Goal: Transaction & Acquisition: Book appointment/travel/reservation

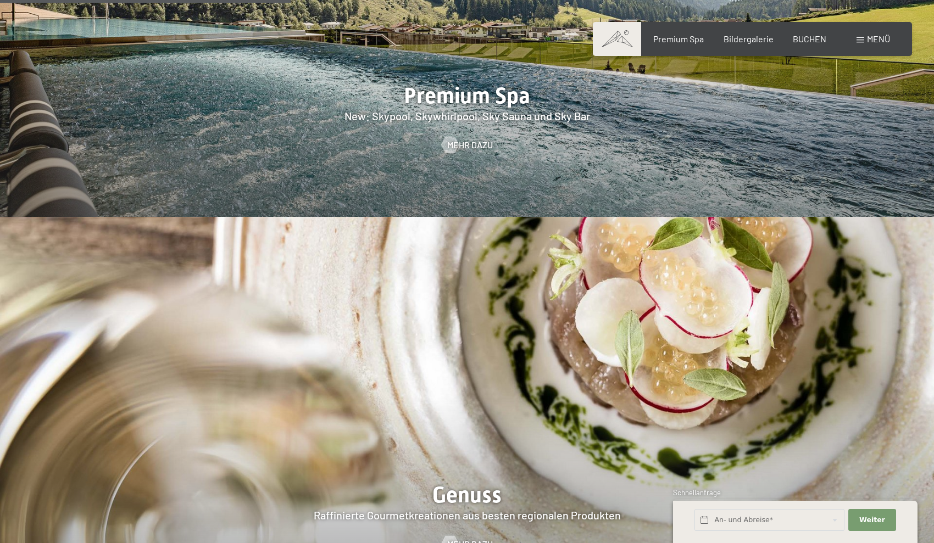
scroll to position [1738, 0]
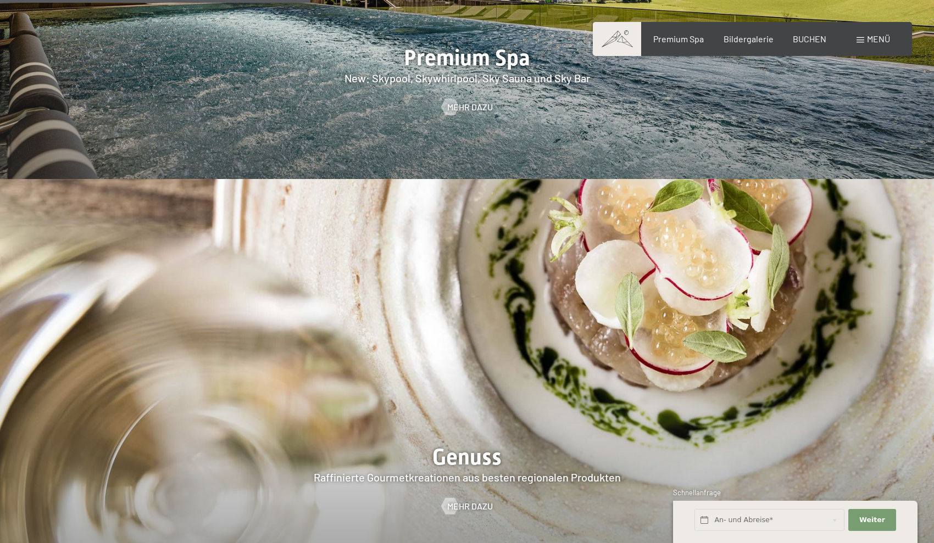
click at [467, 368] on div at bounding box center [467, 379] width 934 height 400
click at [475, 501] on span "Mehr dazu" at bounding box center [481, 507] width 46 height 12
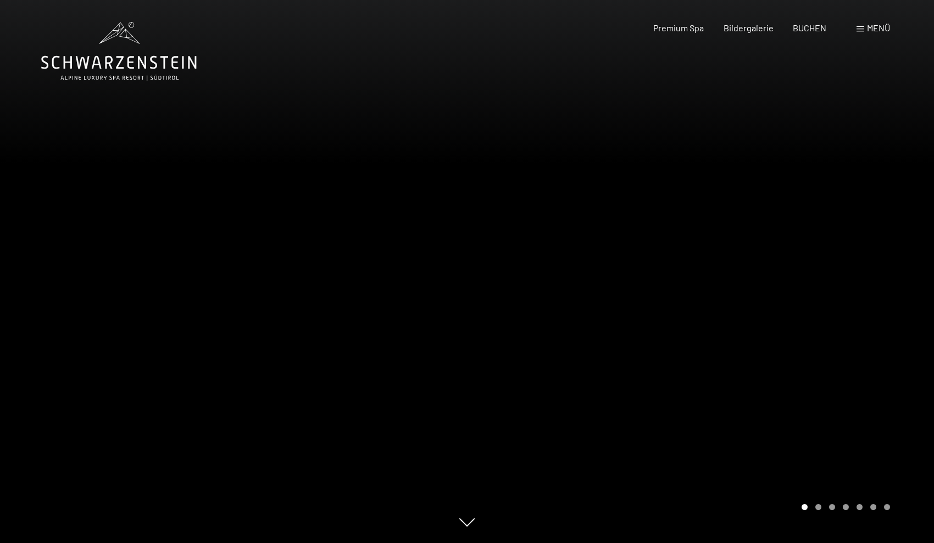
click at [624, 349] on div at bounding box center [700, 271] width 467 height 543
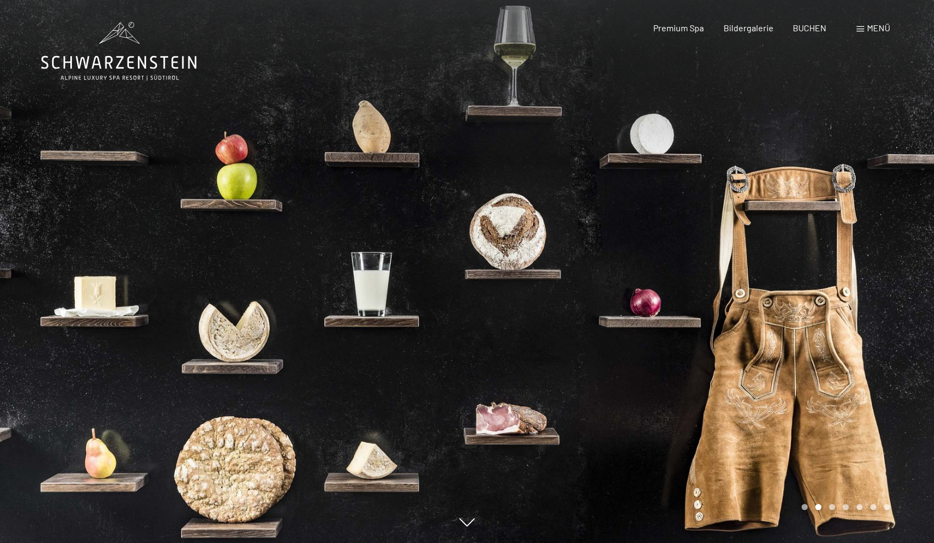
click at [624, 349] on div at bounding box center [700, 271] width 467 height 543
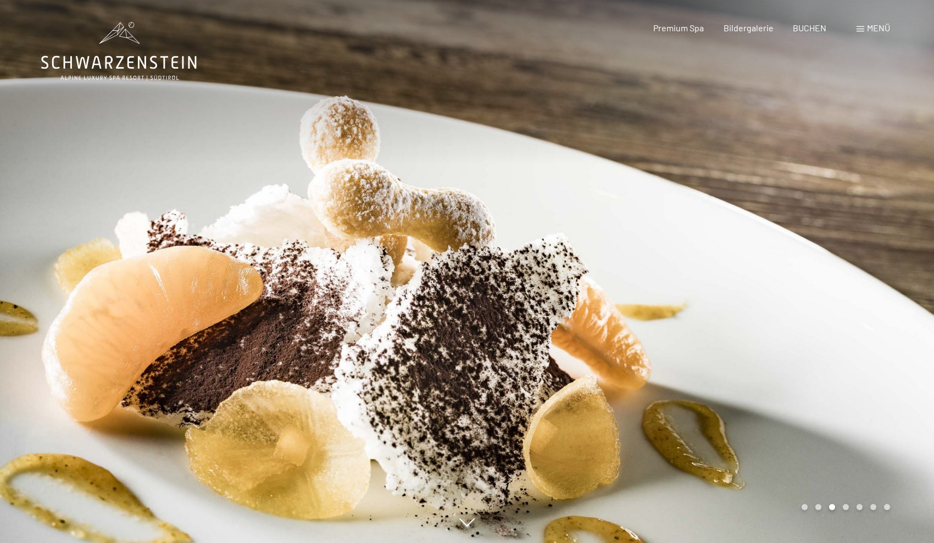
click at [624, 349] on div at bounding box center [700, 271] width 467 height 543
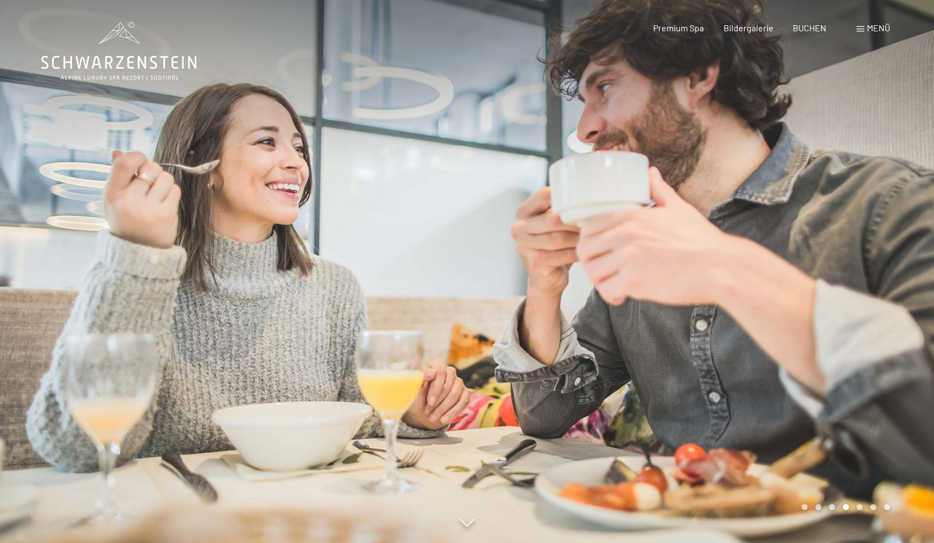
click at [624, 349] on div at bounding box center [700, 271] width 467 height 543
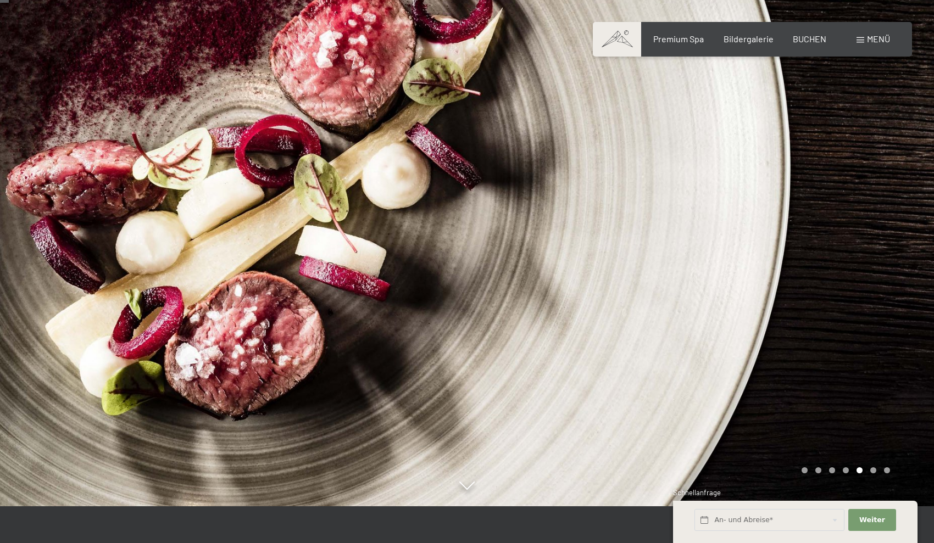
scroll to position [43, 0]
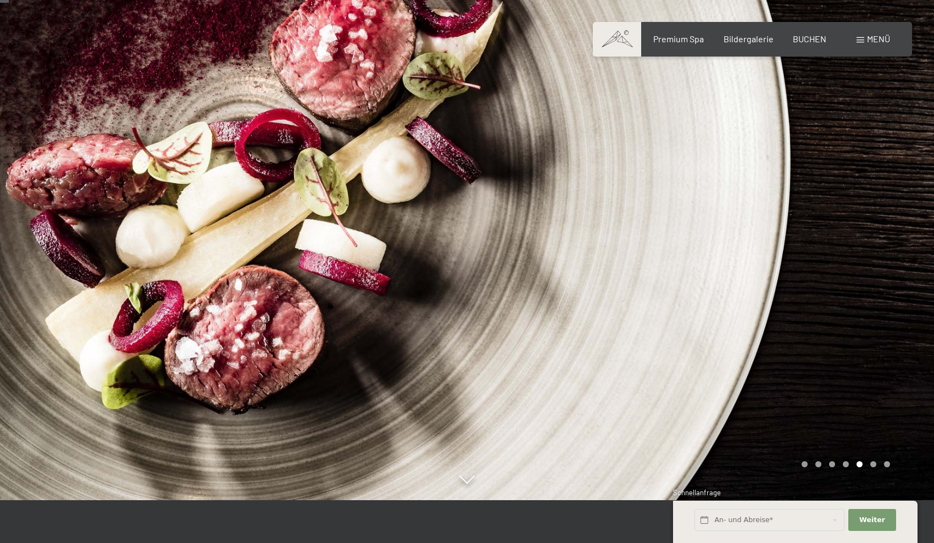
click at [565, 227] on div at bounding box center [700, 228] width 467 height 543
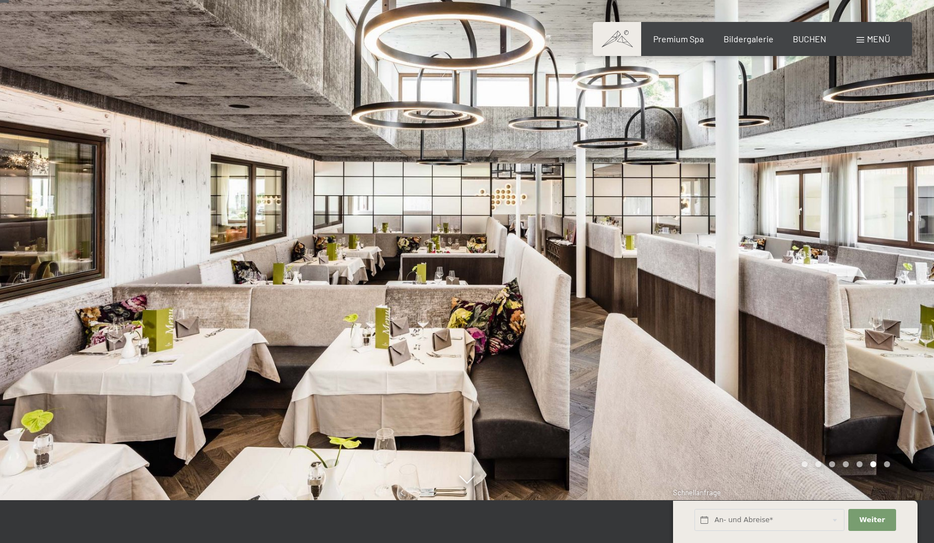
click at [709, 270] on div at bounding box center [700, 228] width 467 height 543
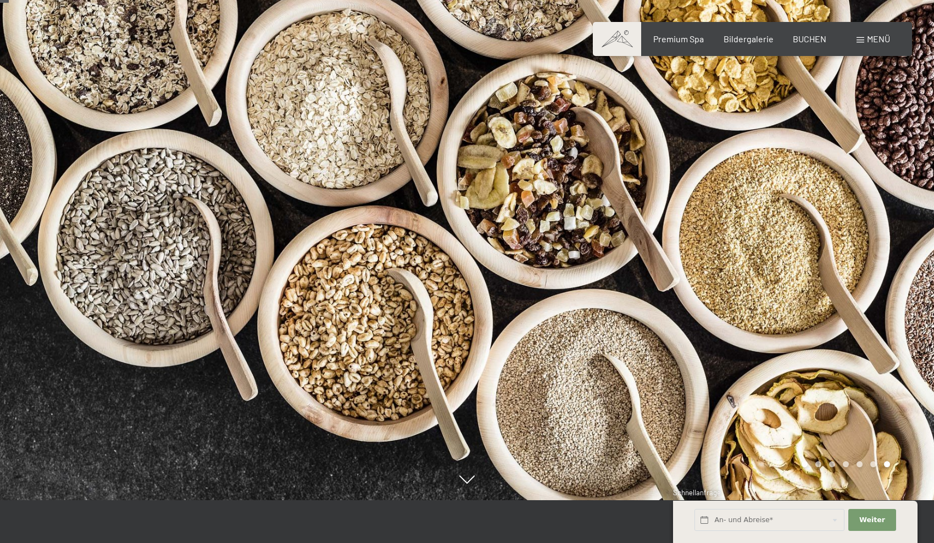
click at [709, 270] on div at bounding box center [700, 228] width 467 height 543
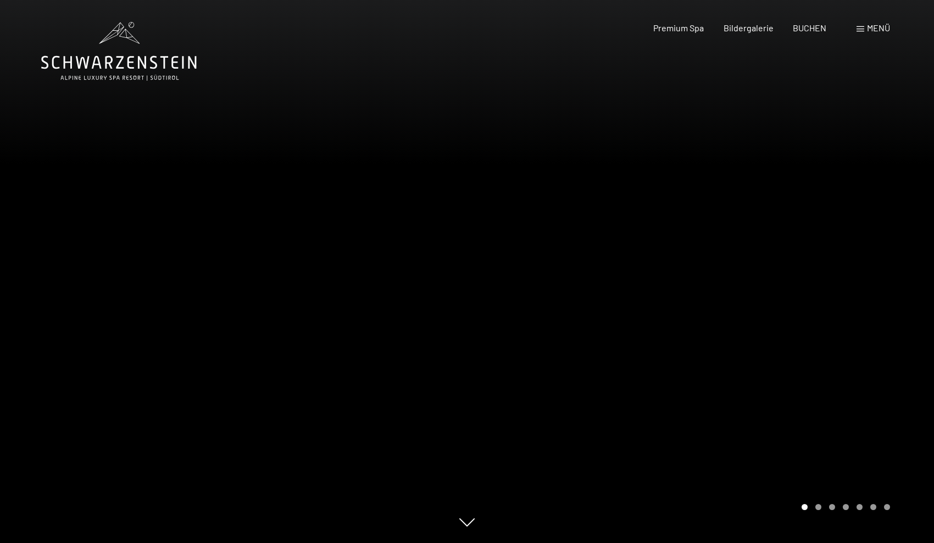
scroll to position [0, 0]
click at [693, 26] on span "Premium Spa" at bounding box center [678, 26] width 51 height 10
click at [862, 363] on div at bounding box center [700, 271] width 467 height 543
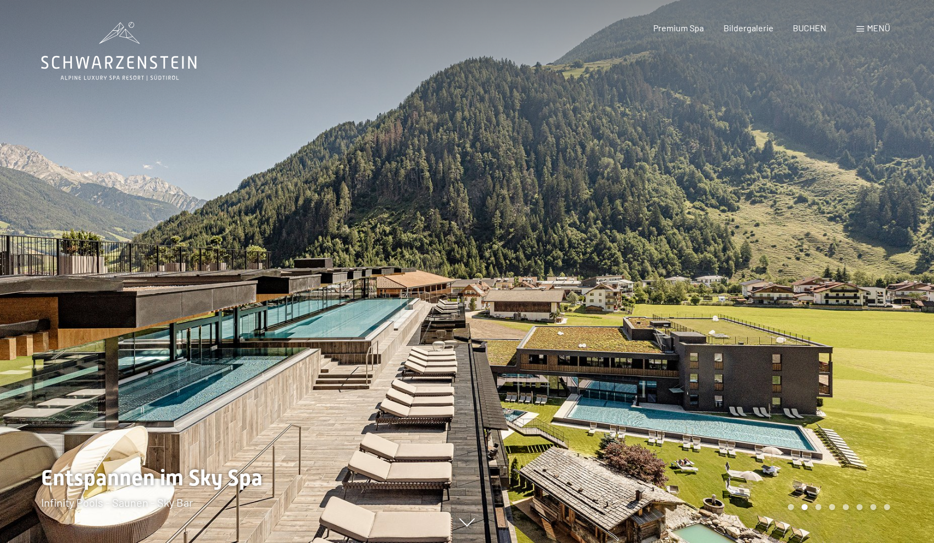
click at [790, 307] on div at bounding box center [700, 271] width 467 height 543
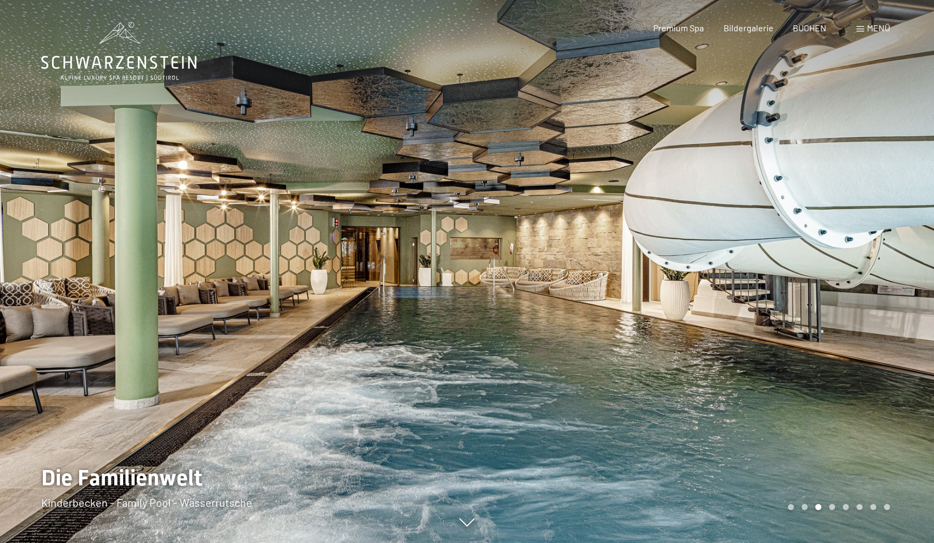
click at [740, 211] on div at bounding box center [700, 271] width 467 height 543
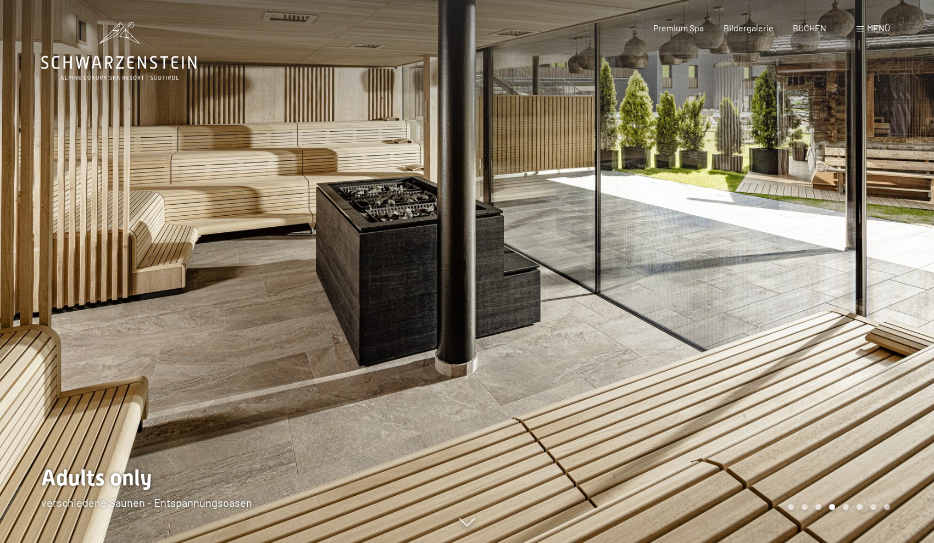
click at [807, 271] on div at bounding box center [700, 271] width 467 height 543
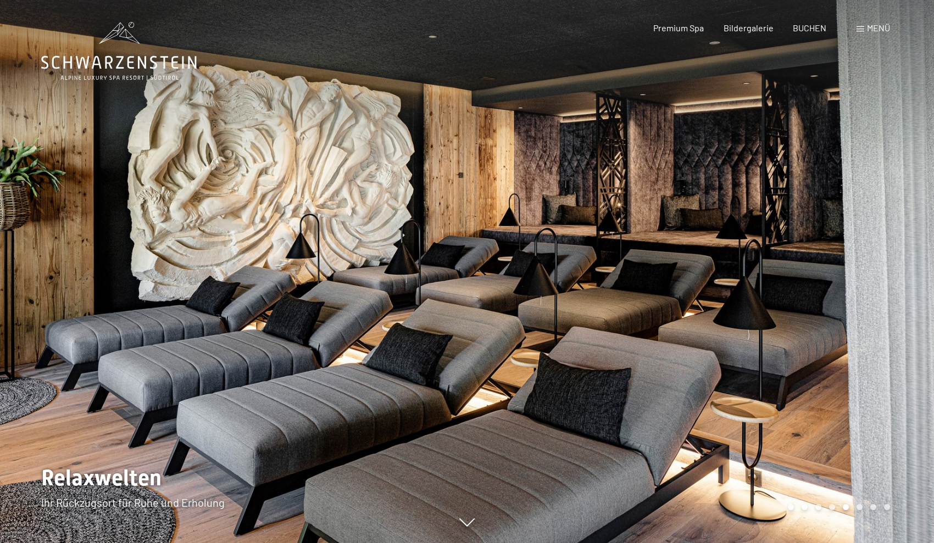
click at [798, 250] on div at bounding box center [700, 271] width 467 height 543
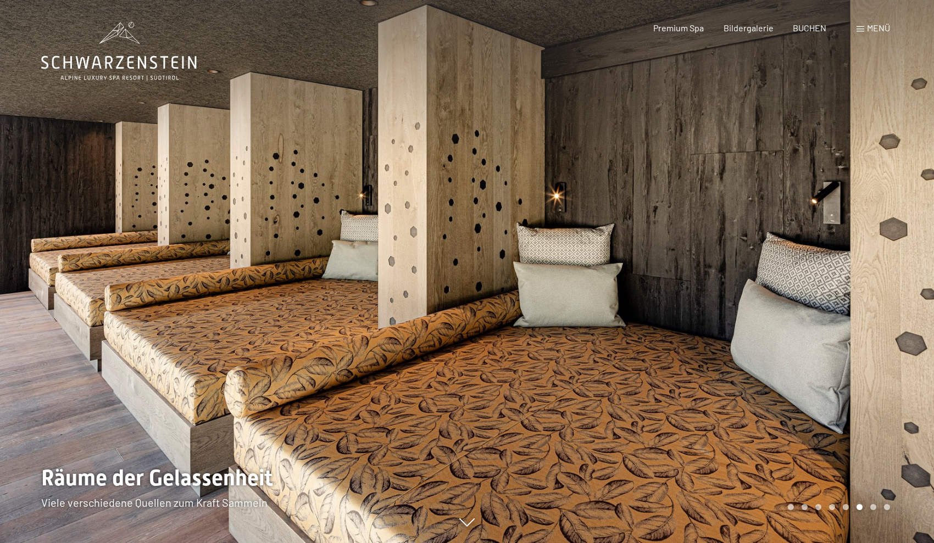
click at [798, 250] on div at bounding box center [700, 271] width 467 height 543
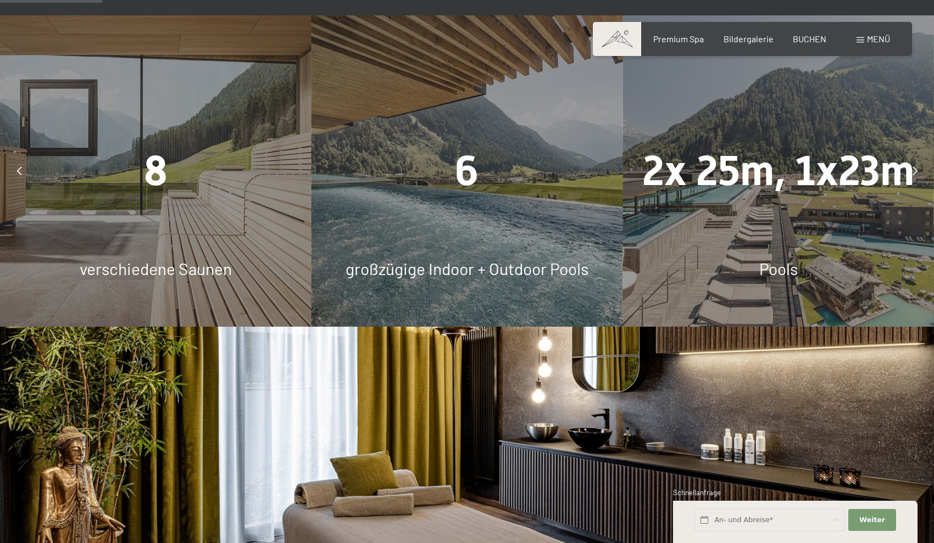
scroll to position [880, 0]
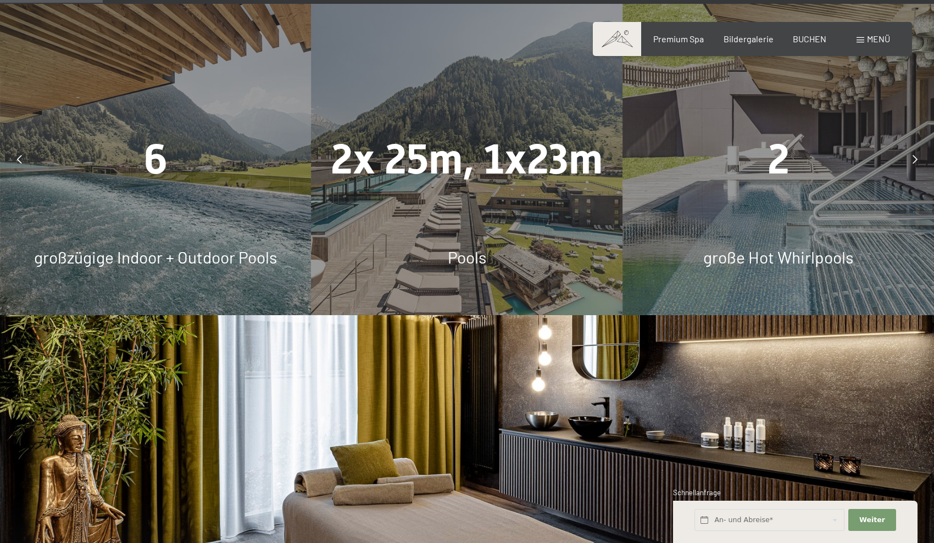
click at [911, 163] on div at bounding box center [914, 159] width 27 height 27
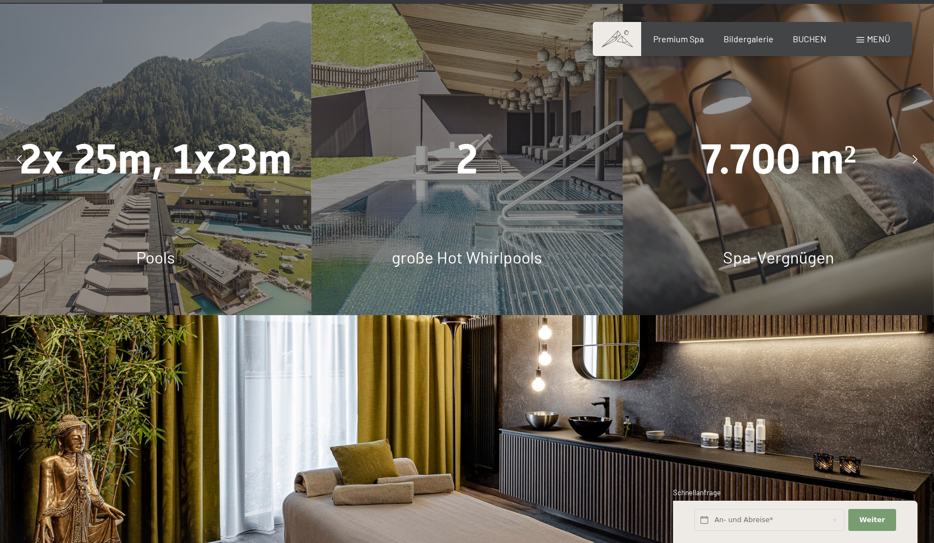
click at [911, 163] on div at bounding box center [914, 159] width 27 height 27
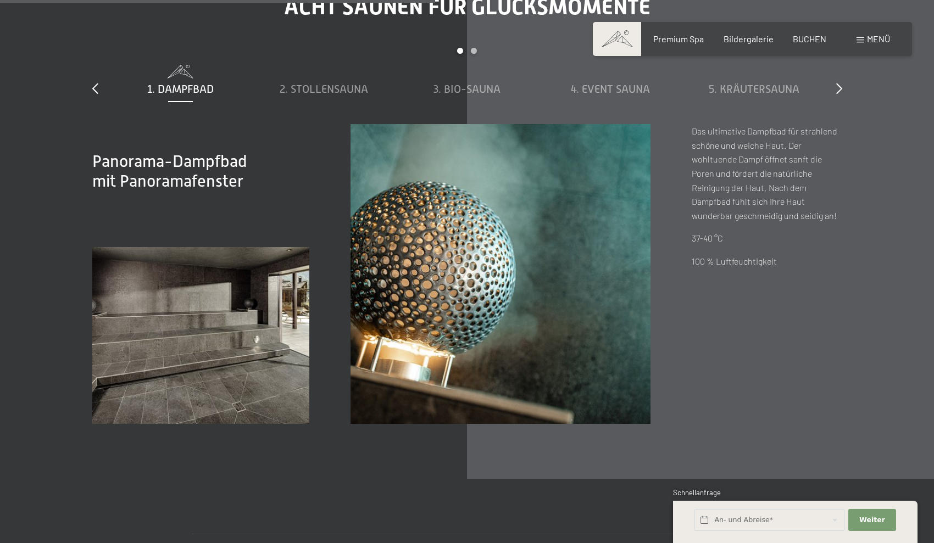
scroll to position [3726, 0]
click at [295, 90] on span "2. Stollensauna" at bounding box center [324, 88] width 88 height 12
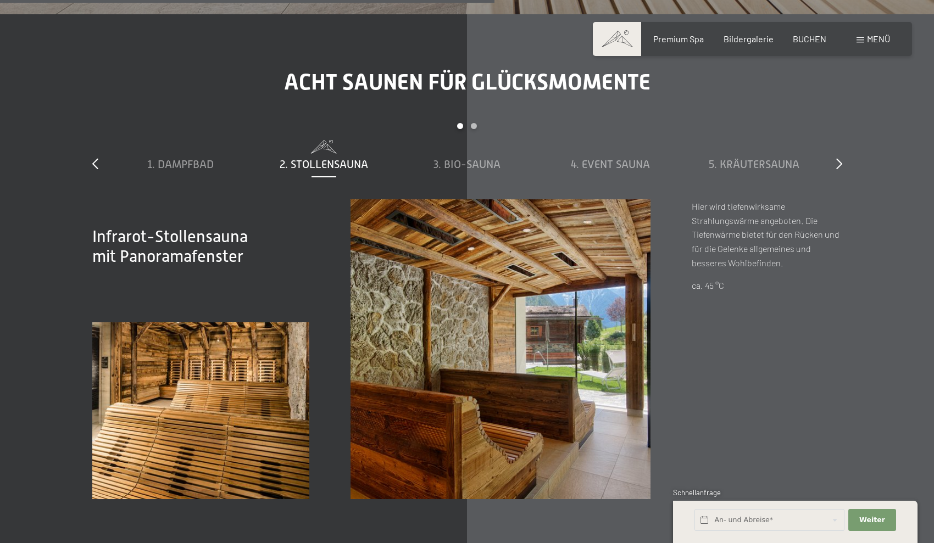
scroll to position [3682, 0]
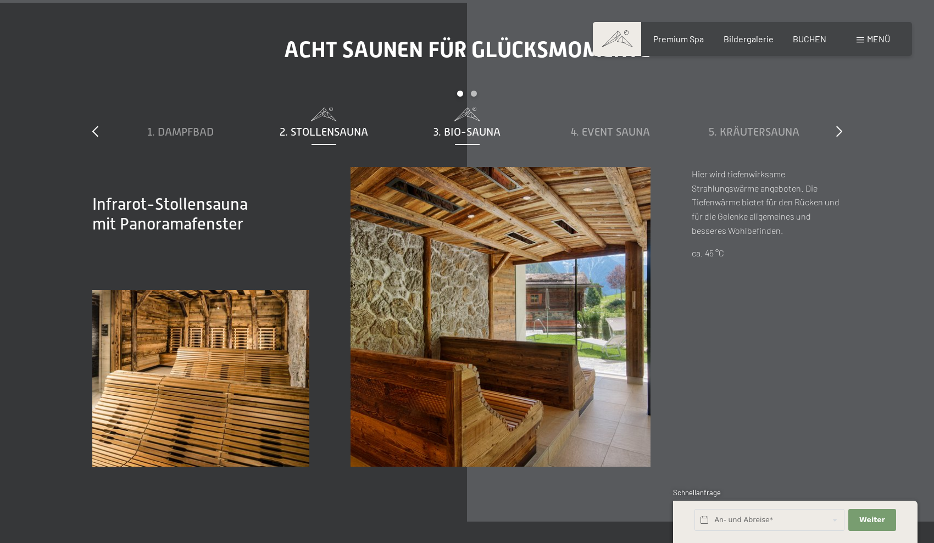
click at [462, 130] on span "3. Bio-Sauna" at bounding box center [467, 132] width 67 height 12
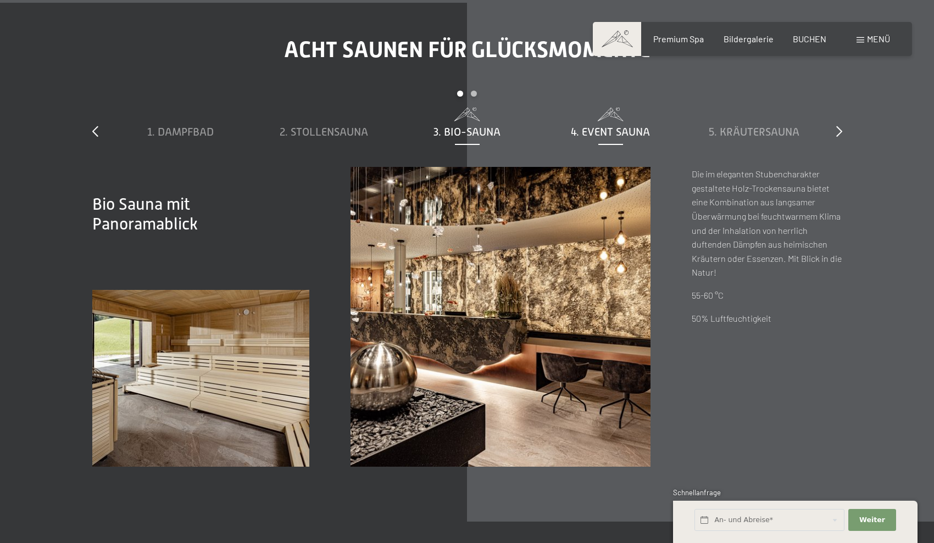
click at [602, 133] on span "4. Event Sauna" at bounding box center [610, 132] width 79 height 12
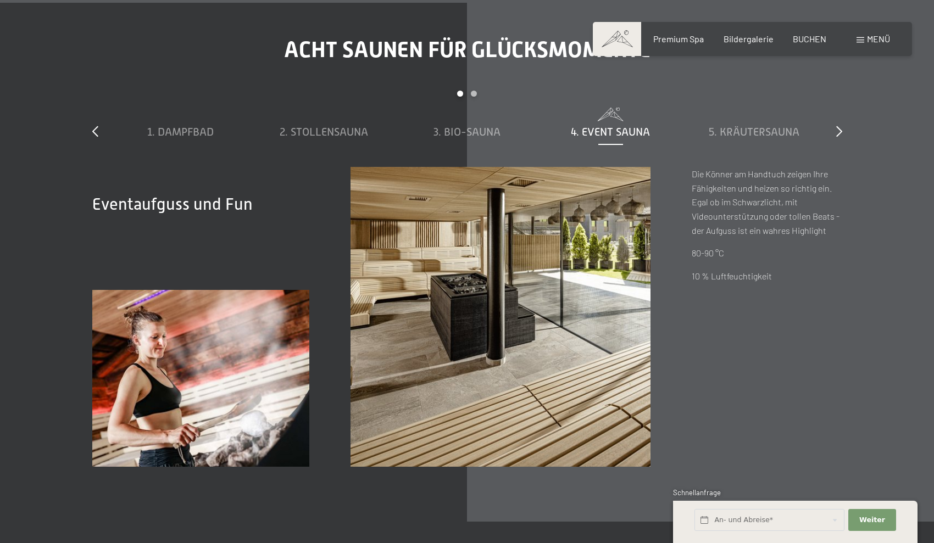
click at [715, 138] on div "1. Dampfbad 2. Stollensauna 3. Bio-Sauna 4. Event Sauna 5. Kräutersauna 6. Sky …" at bounding box center [467, 137] width 717 height 59
click at [726, 134] on span "5. Kräutersauna" at bounding box center [754, 132] width 91 height 12
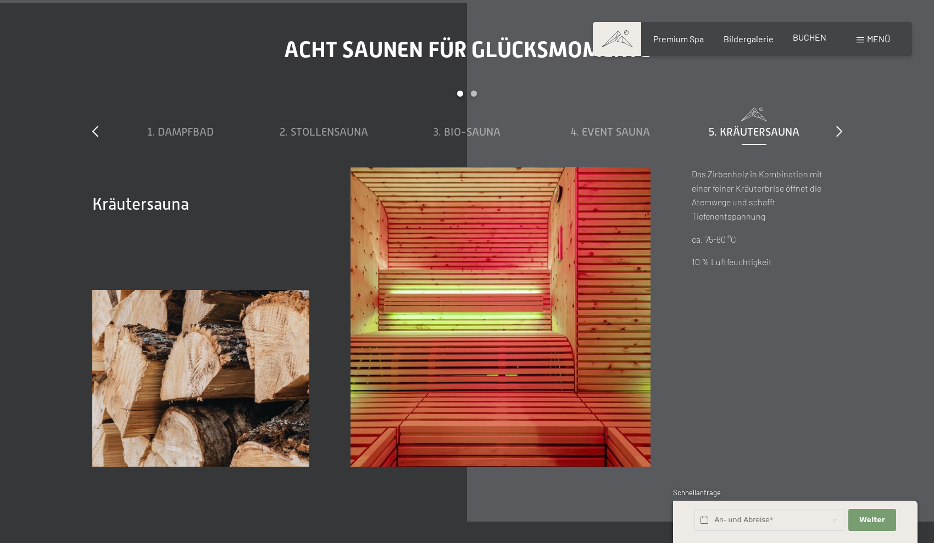
click at [809, 37] on span "BUCHEN" at bounding box center [810, 37] width 34 height 10
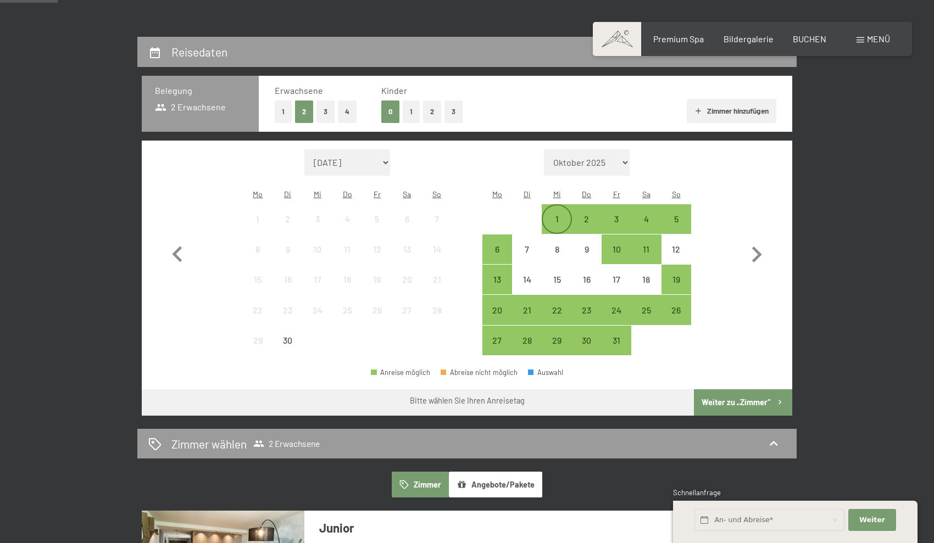
scroll to position [231, 0]
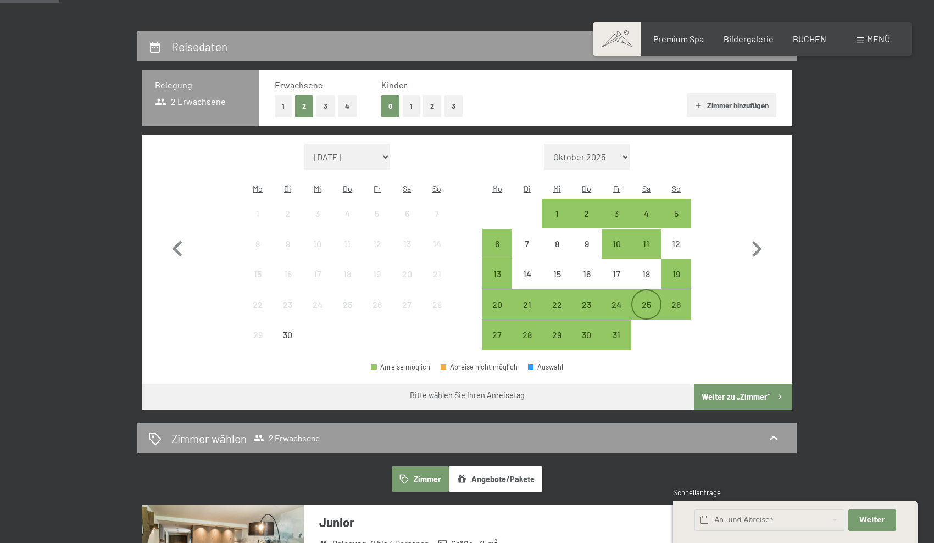
click at [649, 301] on div "25" at bounding box center [645, 314] width 27 height 27
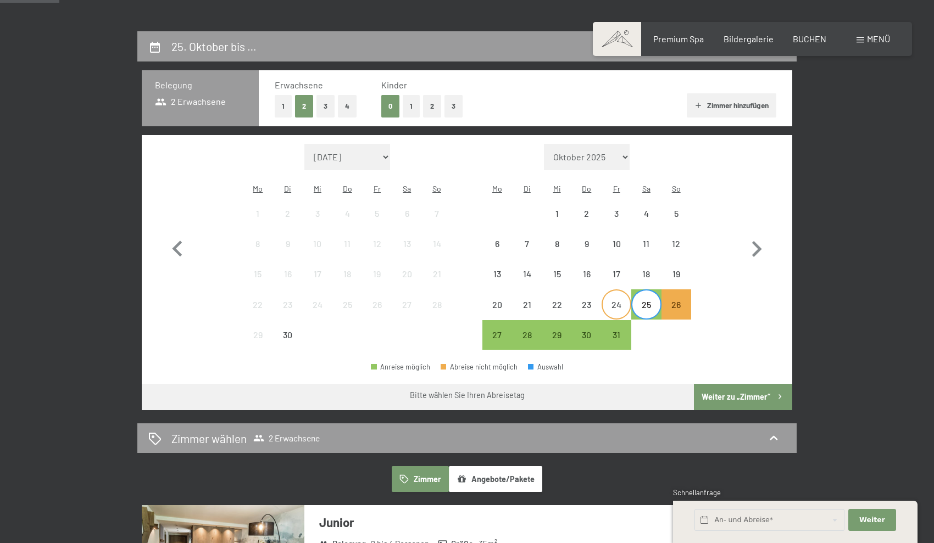
click at [612, 301] on div "24" at bounding box center [616, 314] width 27 height 27
click at [676, 301] on div "26" at bounding box center [676, 314] width 27 height 27
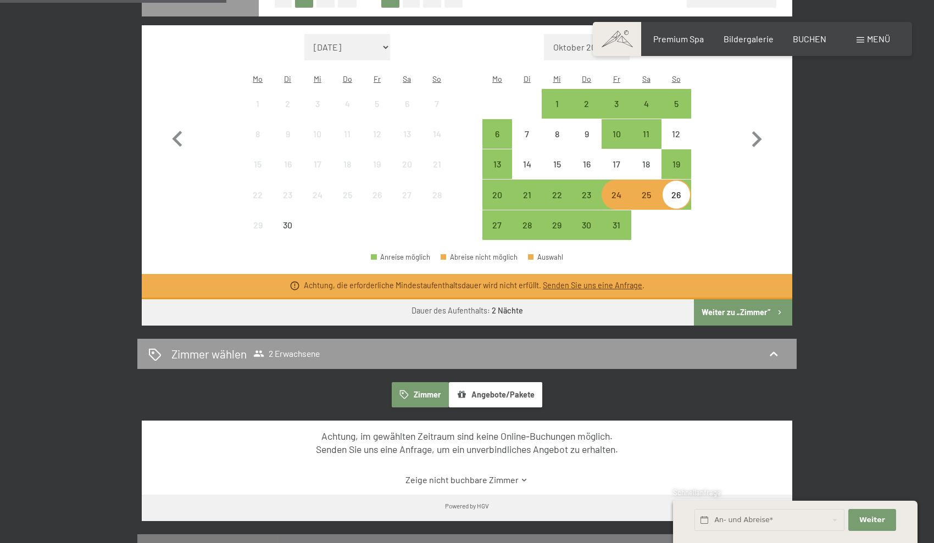
scroll to position [370, 0]
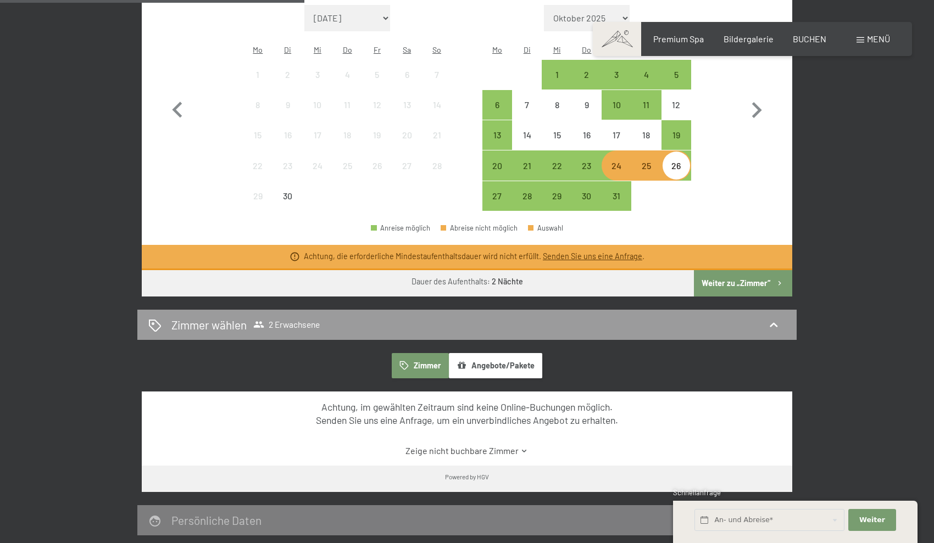
click at [771, 270] on button "Weiter zu „Zimmer“" at bounding box center [743, 283] width 98 height 26
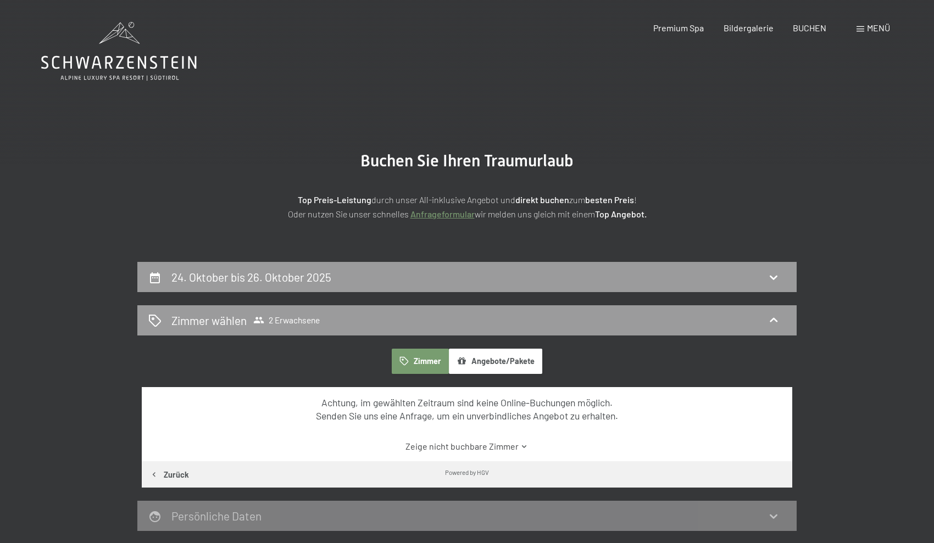
scroll to position [0, 0]
click at [420, 254] on section "Buchen Sie Ihren Traumurlaub Top Preis-Leistung durch unser All-inklusive Angeb…" at bounding box center [467, 186] width 934 height 152
click at [418, 274] on div "24. Oktober bis 26. Oktober 2025" at bounding box center [466, 277] width 637 height 16
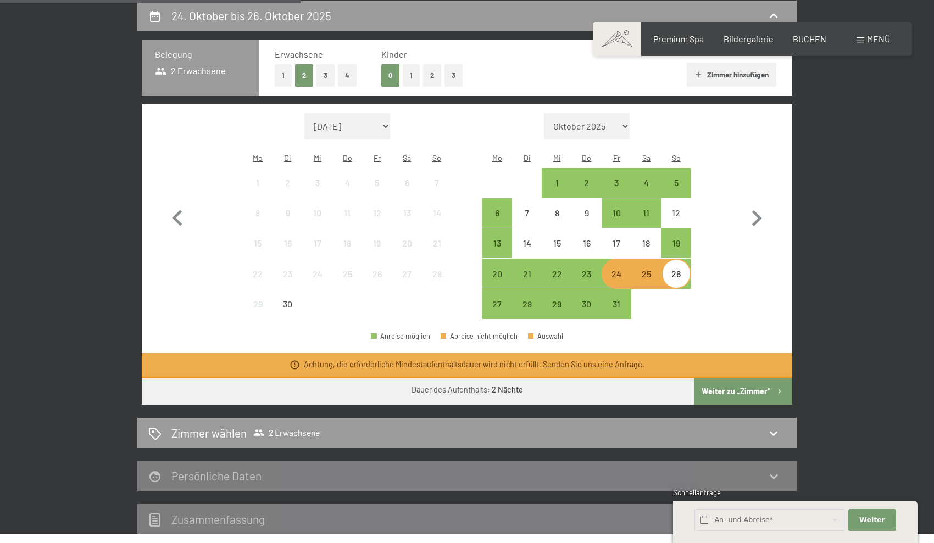
select select "2025-10-01"
select select "2025-11-01"
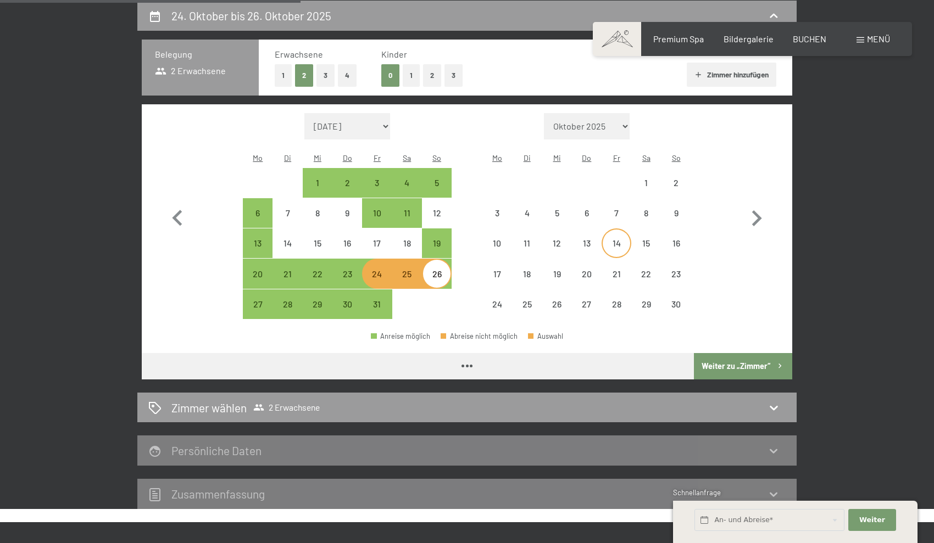
select select "2025-10-01"
select select "2025-11-01"
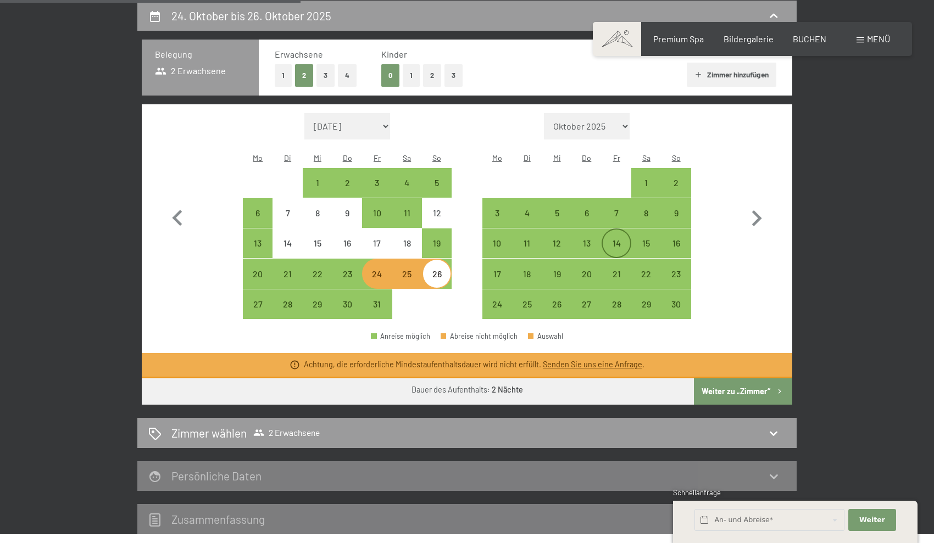
click at [615, 239] on div "14" at bounding box center [616, 252] width 27 height 27
select select "2025-10-01"
select select "2025-11-01"
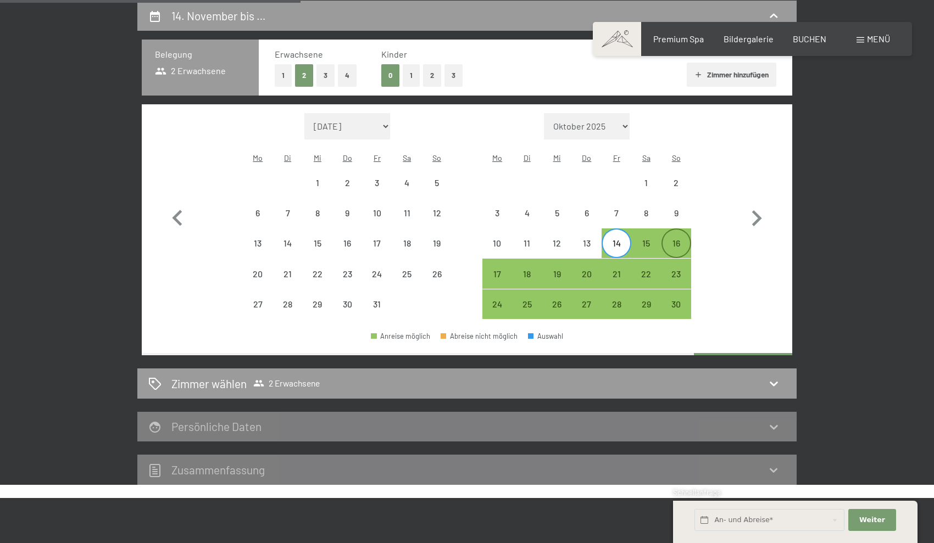
click at [669, 239] on div "16" at bounding box center [676, 252] width 27 height 27
select select "2025-10-01"
select select "2025-11-01"
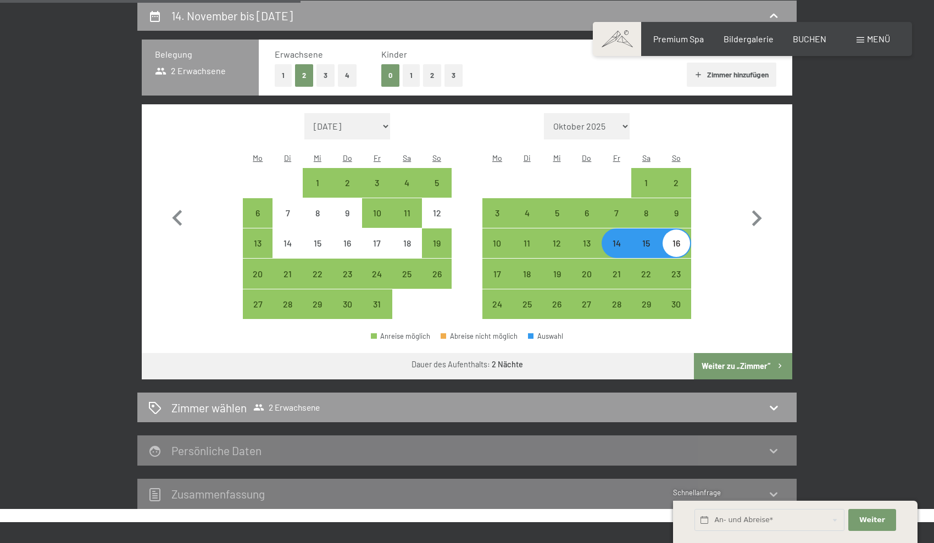
click at [738, 360] on button "Weiter zu „Zimmer“" at bounding box center [743, 366] width 98 height 26
select select "2025-10-01"
select select "2025-11-01"
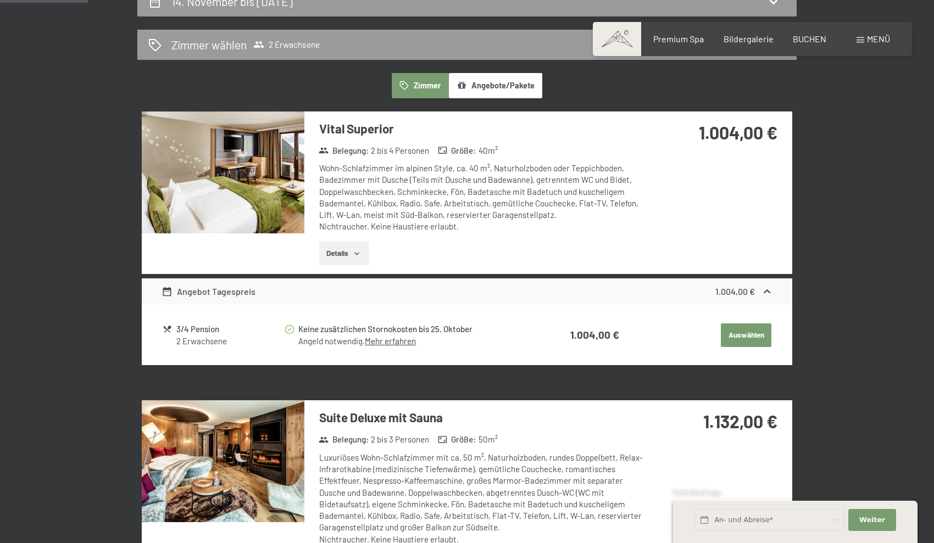
scroll to position [282, 0]
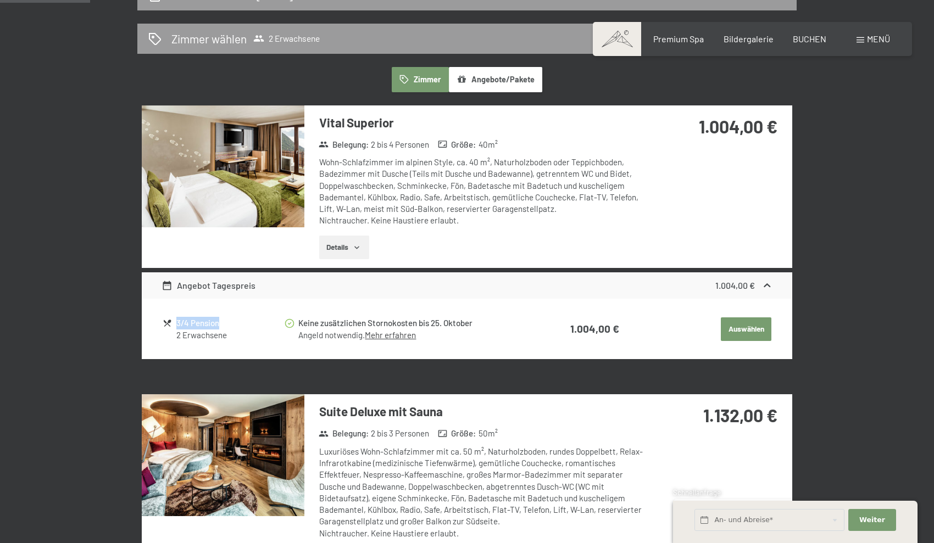
drag, startPoint x: 220, startPoint y: 319, endPoint x: 173, endPoint y: 318, distance: 47.3
click at [173, 318] on div "3/4 Pension 2 Erwachsene" at bounding box center [223, 329] width 121 height 24
click at [353, 240] on button "Details" at bounding box center [344, 248] width 50 height 24
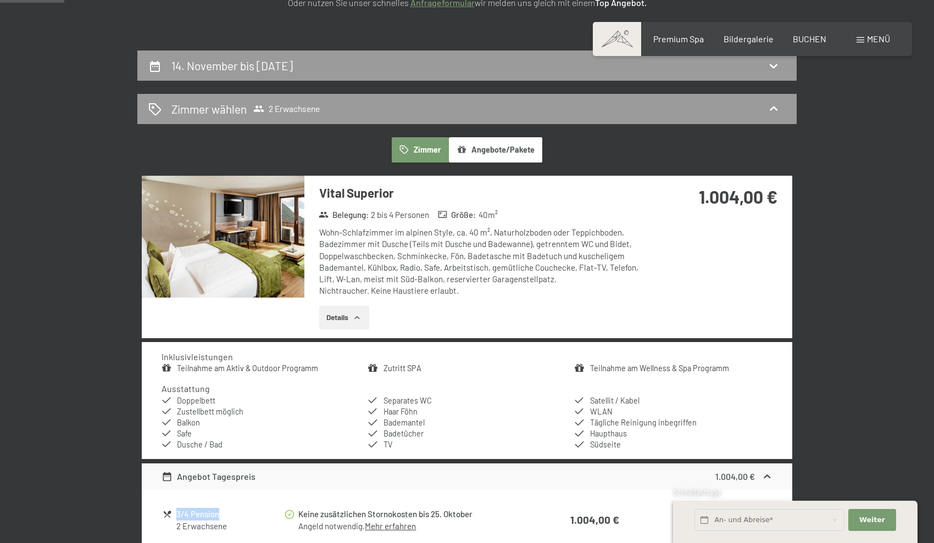
scroll to position [209, 0]
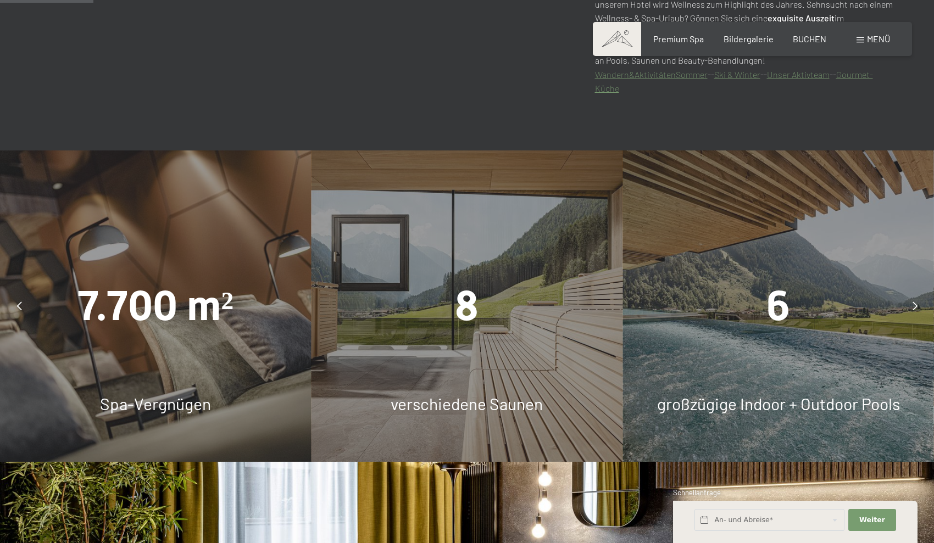
scroll to position [876, 0]
